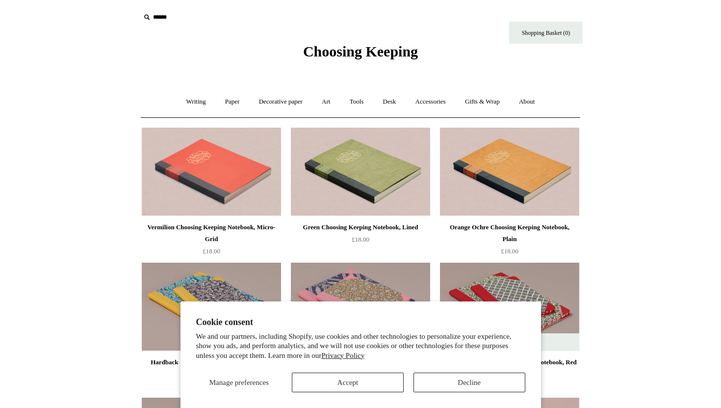
click at [405, 45] on span "Choosing Keeping" at bounding box center [360, 51] width 115 height 16
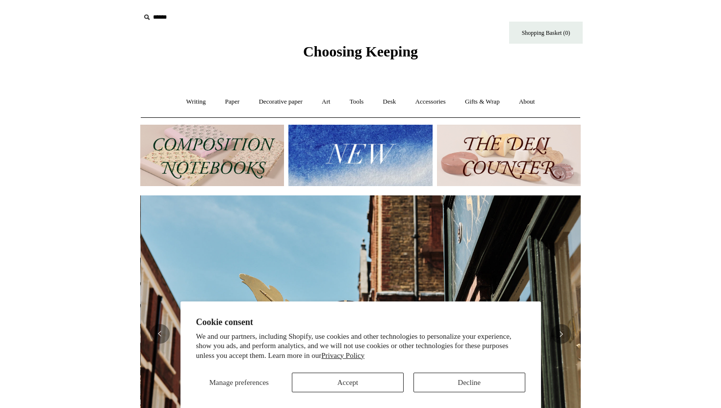
scroll to position [0, 441]
click at [362, 376] on button "Accept" at bounding box center [348, 382] width 112 height 20
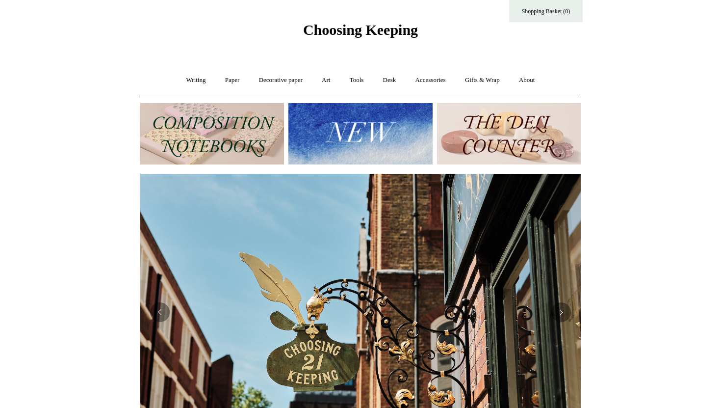
scroll to position [0, 0]
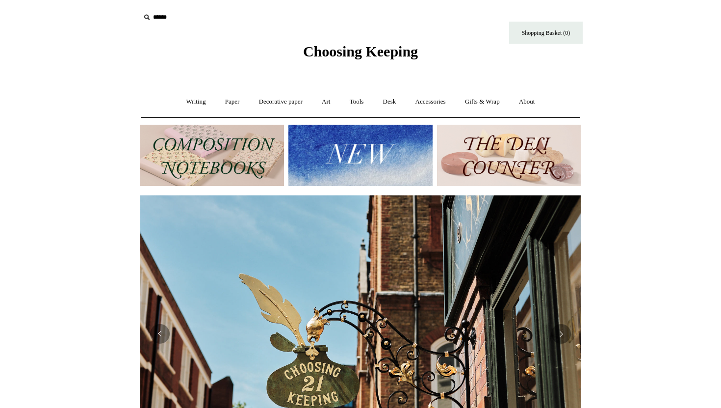
click at [376, 165] on img at bounding box center [361, 155] width 144 height 61
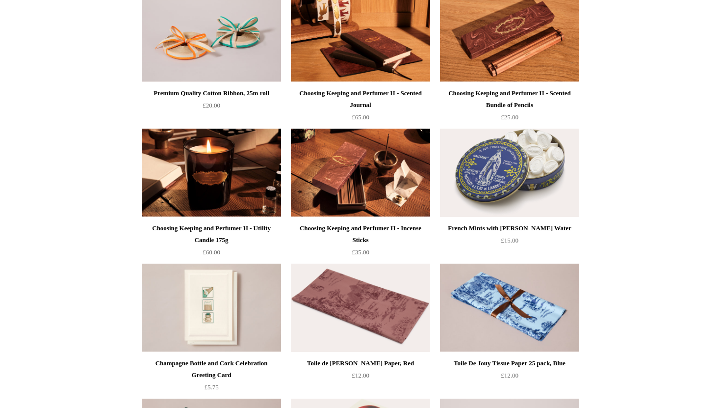
scroll to position [1245, 0]
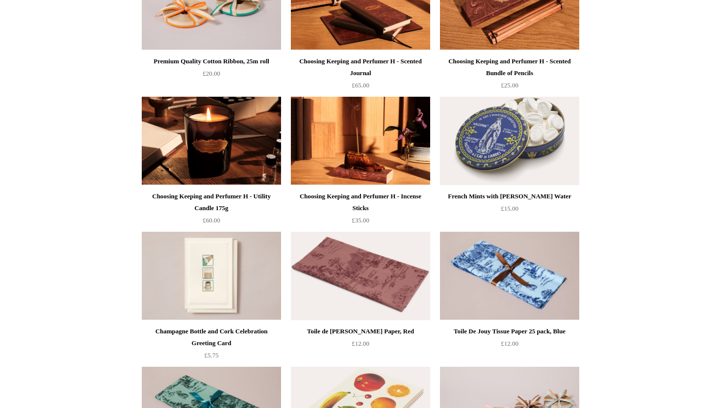
click at [348, 157] on img at bounding box center [360, 141] width 139 height 88
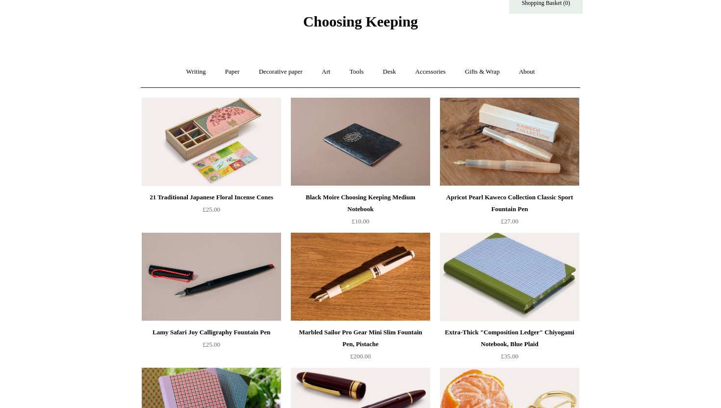
scroll to position [0, 0]
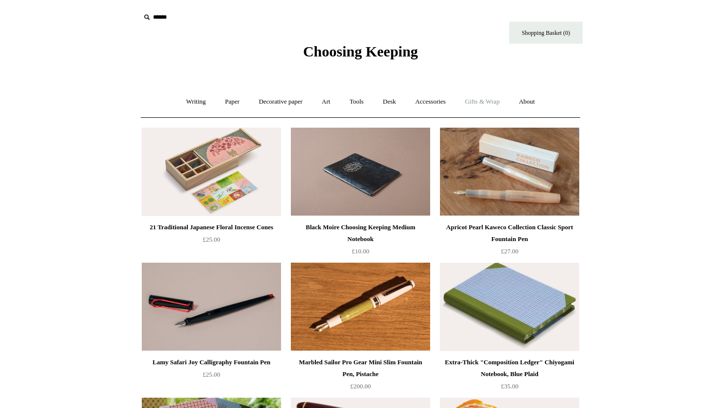
click at [501, 99] on link "Gifts & Wrap +" at bounding box center [482, 102] width 53 height 26
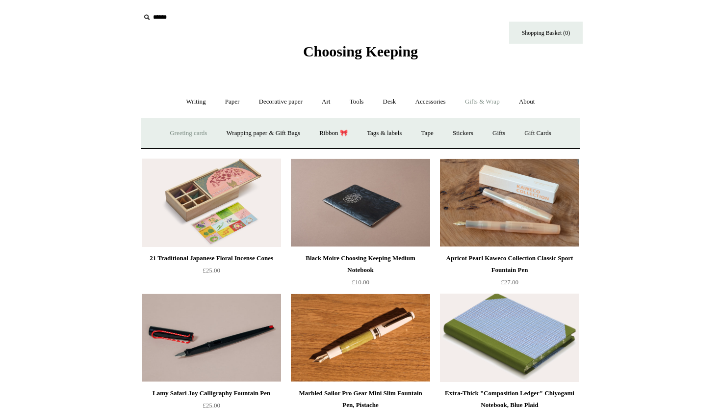
click at [172, 134] on link "Greeting cards +" at bounding box center [188, 133] width 55 height 26
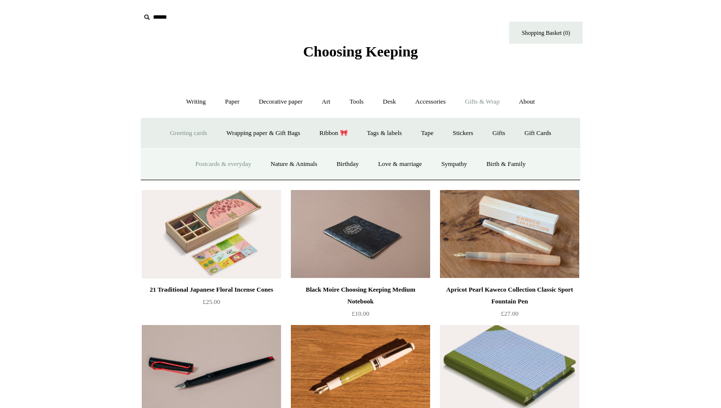
click at [219, 164] on link "Postcards & everyday" at bounding box center [223, 164] width 74 height 26
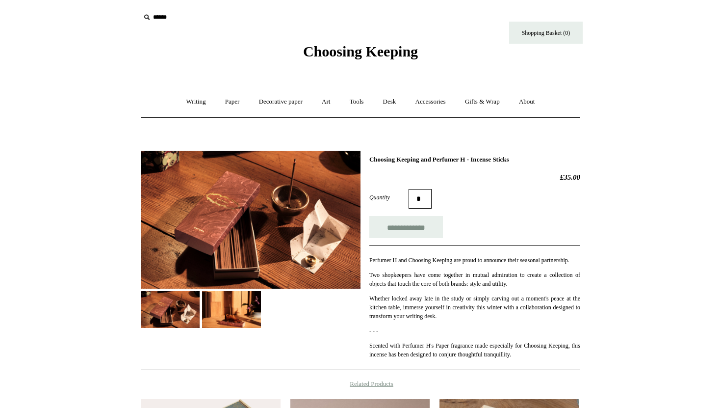
click at [212, 319] on img at bounding box center [231, 309] width 59 height 37
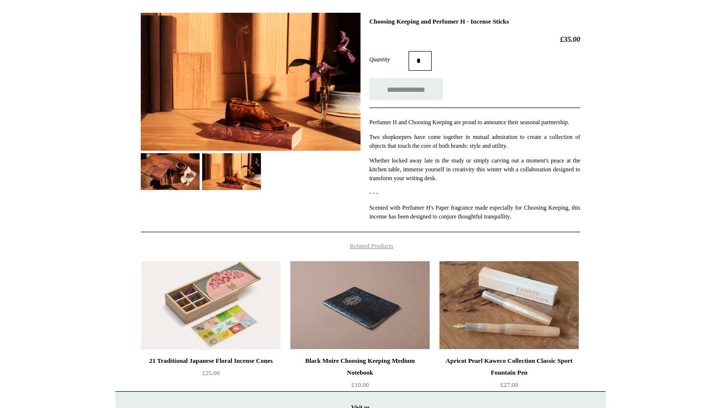
scroll to position [137, 0]
click at [160, 181] on img at bounding box center [170, 172] width 59 height 37
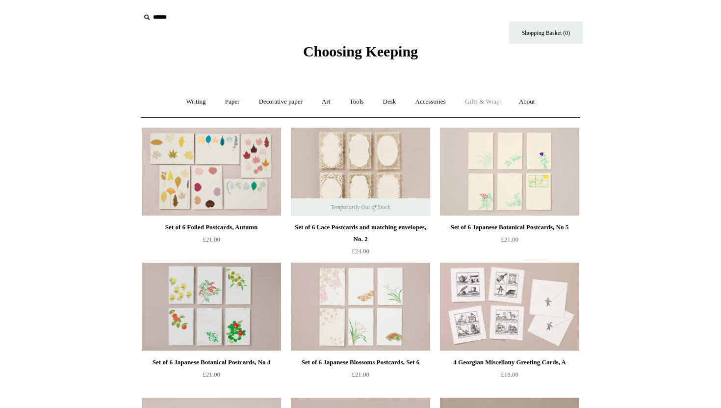
click at [485, 98] on link "Gifts & Wrap +" at bounding box center [482, 102] width 53 height 26
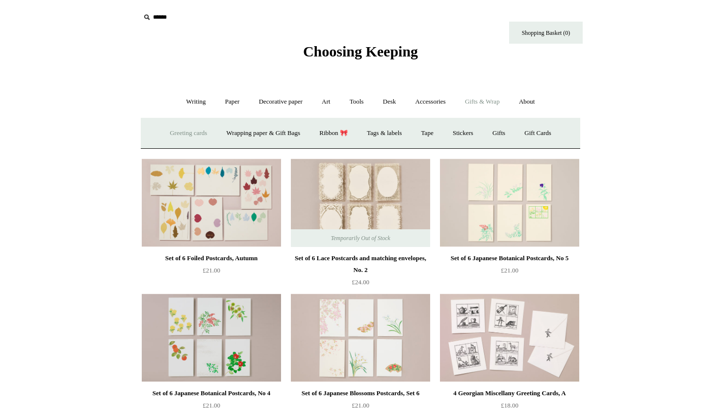
click at [184, 134] on link "Greeting cards +" at bounding box center [188, 133] width 55 height 26
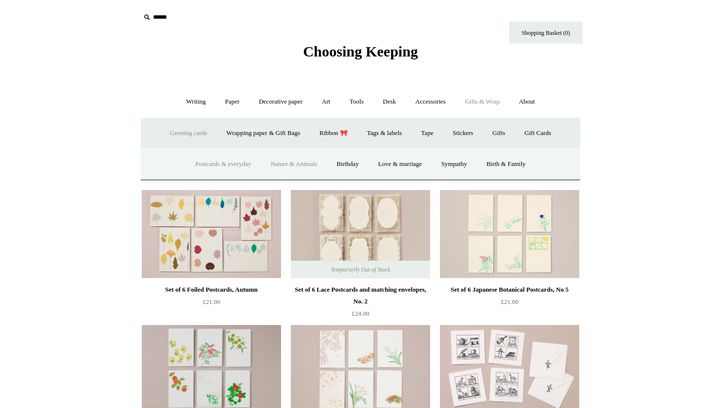
click at [302, 166] on link "Nature & Animals" at bounding box center [294, 164] width 64 height 26
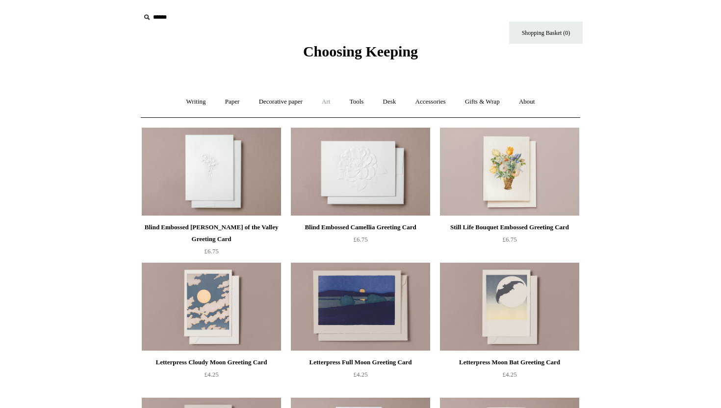
click at [327, 99] on link "Art +" at bounding box center [326, 102] width 26 height 26
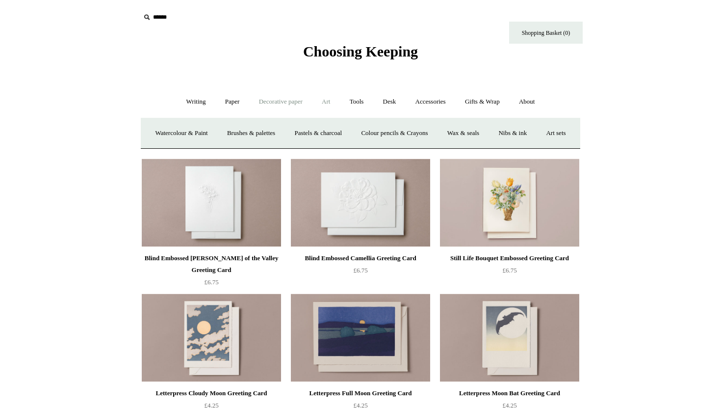
click at [277, 102] on link "Decorative paper +" at bounding box center [280, 102] width 61 height 26
click at [205, 129] on link "All" at bounding box center [212, 133] width 26 height 26
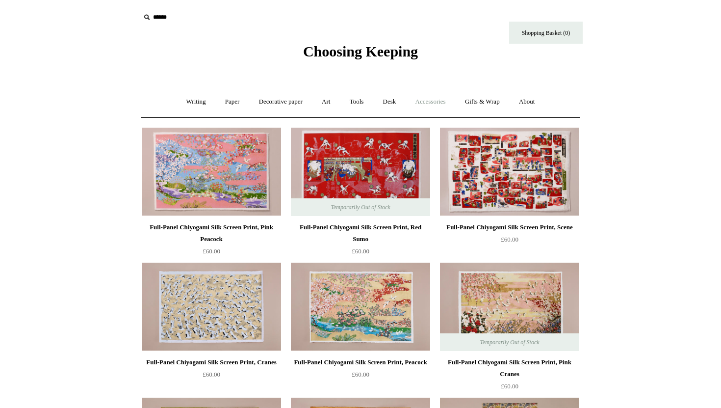
click at [433, 98] on link "Accessories +" at bounding box center [431, 102] width 48 height 26
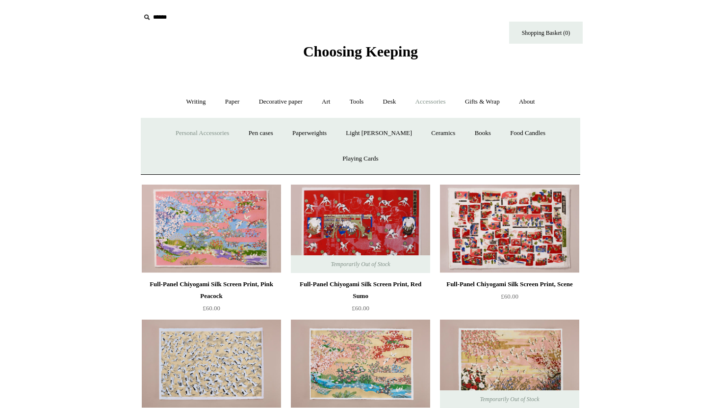
click at [192, 132] on link "Personal Accessories +" at bounding box center [202, 133] width 71 height 26
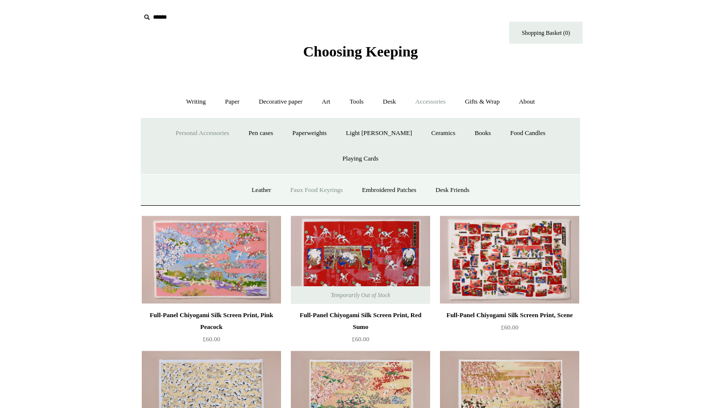
click at [323, 177] on link "Faux Food Keyrings" at bounding box center [317, 190] width 70 height 26
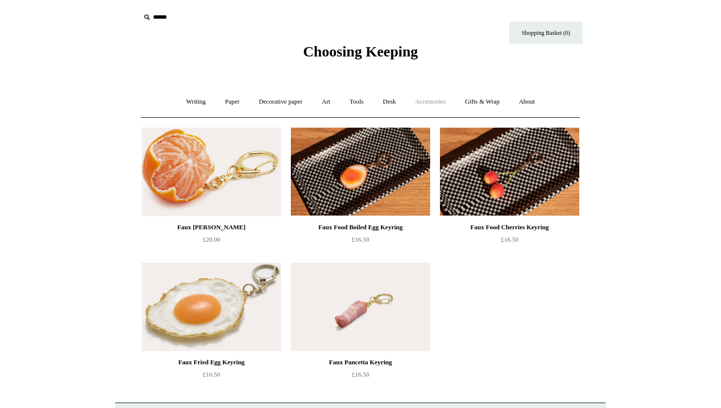
click at [447, 102] on link "Accessories +" at bounding box center [431, 102] width 48 height 26
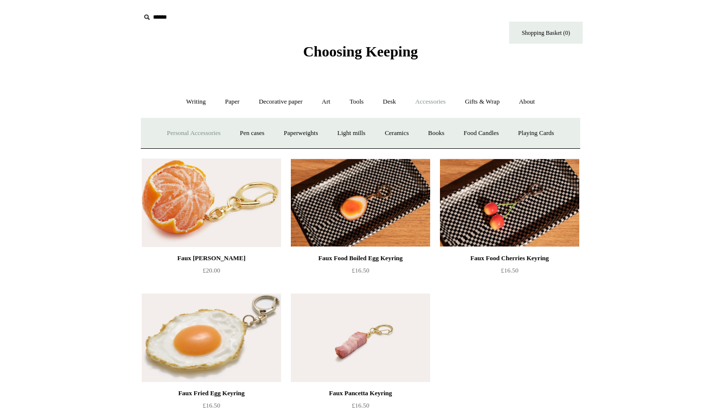
click at [204, 133] on link "Personal Accessories +" at bounding box center [193, 133] width 71 height 26
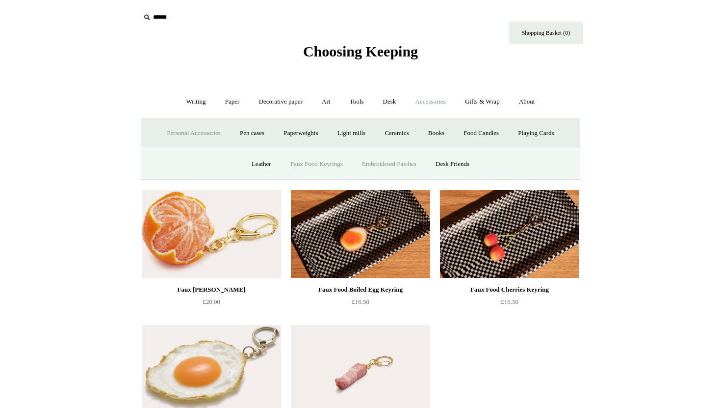
click at [412, 164] on link "Embroidered Patches" at bounding box center [389, 164] width 72 height 26
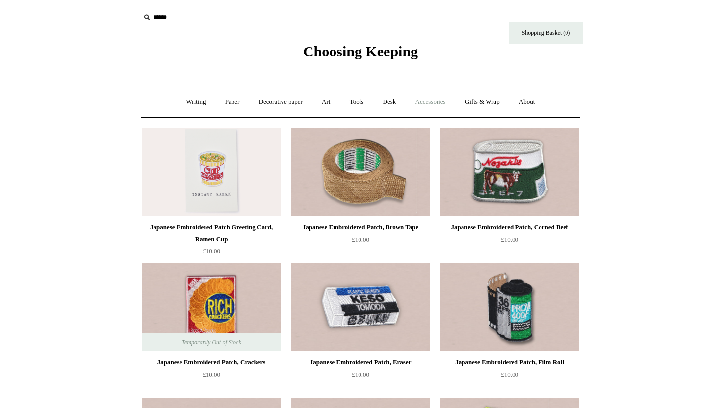
click at [429, 102] on link "Accessories +" at bounding box center [431, 102] width 48 height 26
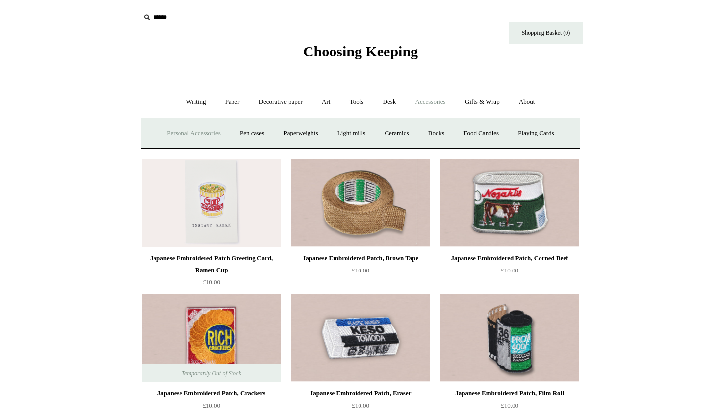
click at [202, 136] on link "Personal Accessories +" at bounding box center [193, 133] width 71 height 26
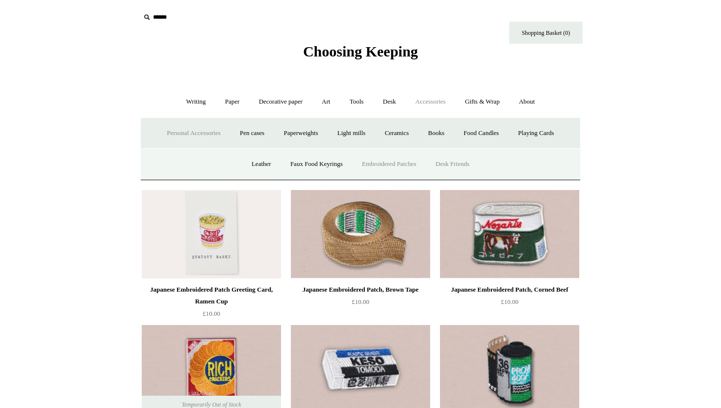
click at [453, 164] on link "Desk Friends" at bounding box center [453, 164] width 52 height 26
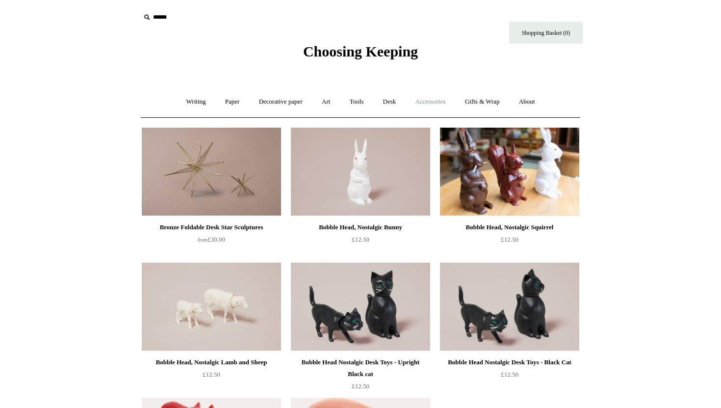
click at [432, 102] on link "Accessories +" at bounding box center [431, 102] width 48 height 26
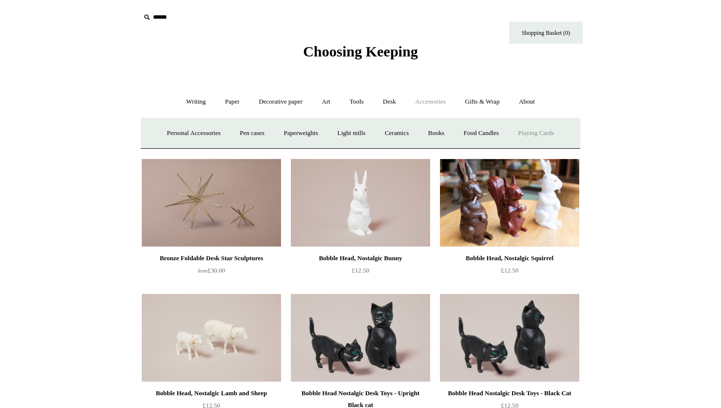
click at [542, 134] on link "Playing Cards" at bounding box center [535, 133] width 53 height 26
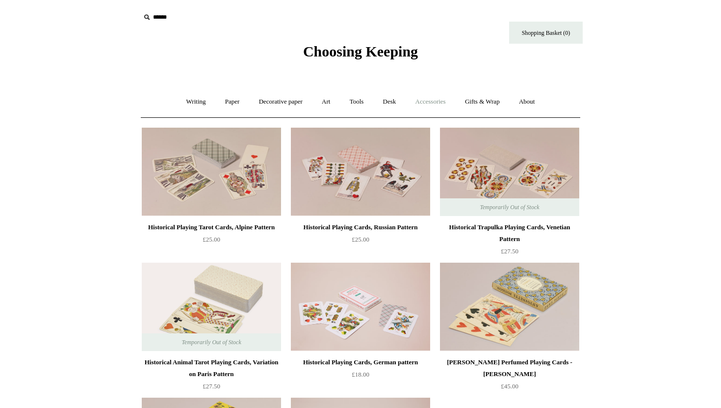
click at [443, 101] on link "Accessories +" at bounding box center [431, 102] width 48 height 26
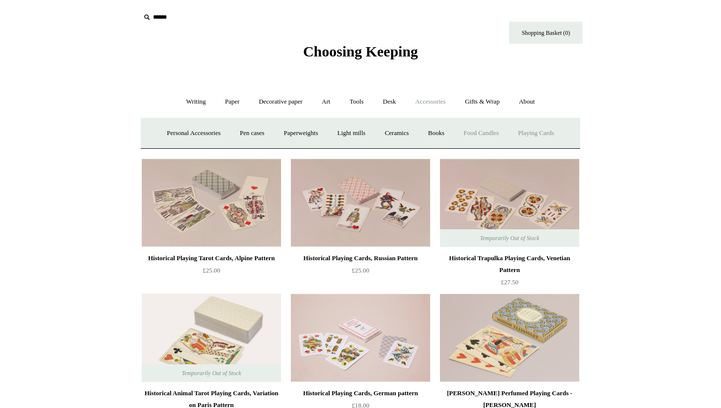
click at [488, 131] on link "Food Candles" at bounding box center [481, 133] width 53 height 26
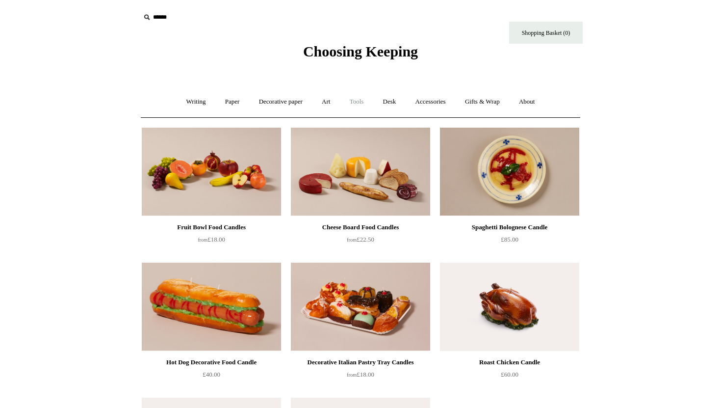
click at [360, 104] on link "Tools +" at bounding box center [357, 102] width 32 height 26
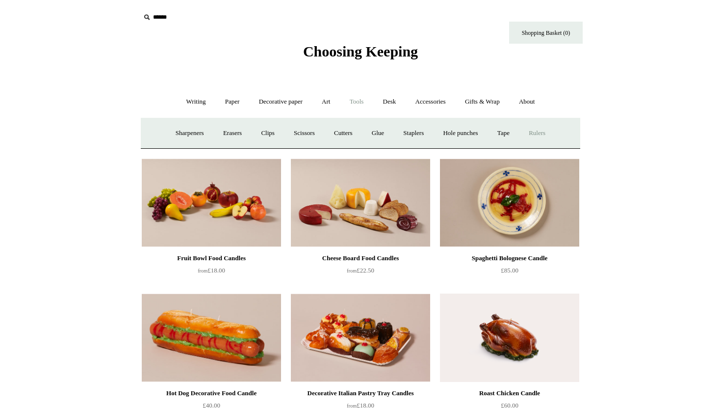
click at [546, 130] on link "Rulers" at bounding box center [537, 133] width 34 height 26
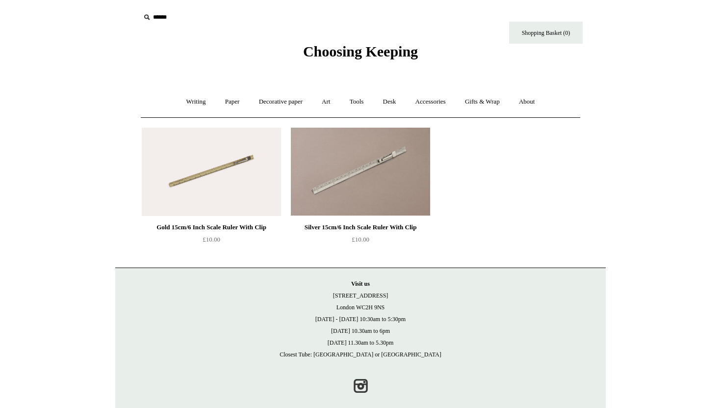
click at [250, 172] on img at bounding box center [211, 172] width 139 height 88
